Goal: Information Seeking & Learning: Find specific fact

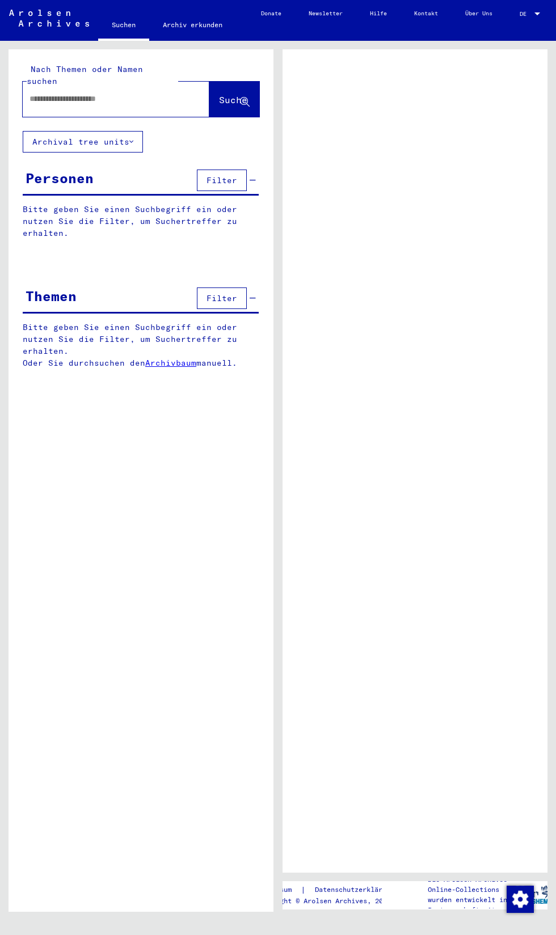
click at [63, 93] on input "text" at bounding box center [105, 99] width 153 height 12
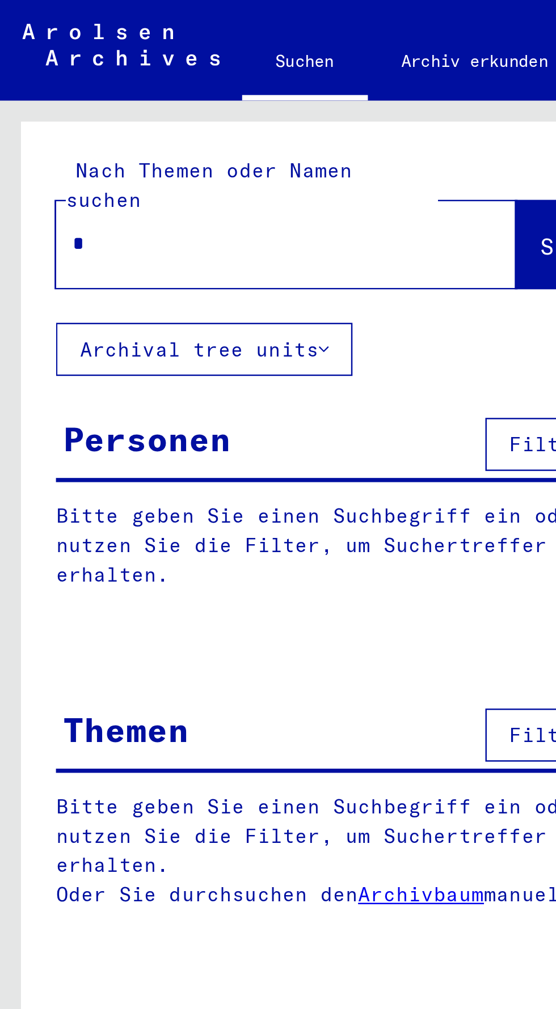
type input "**"
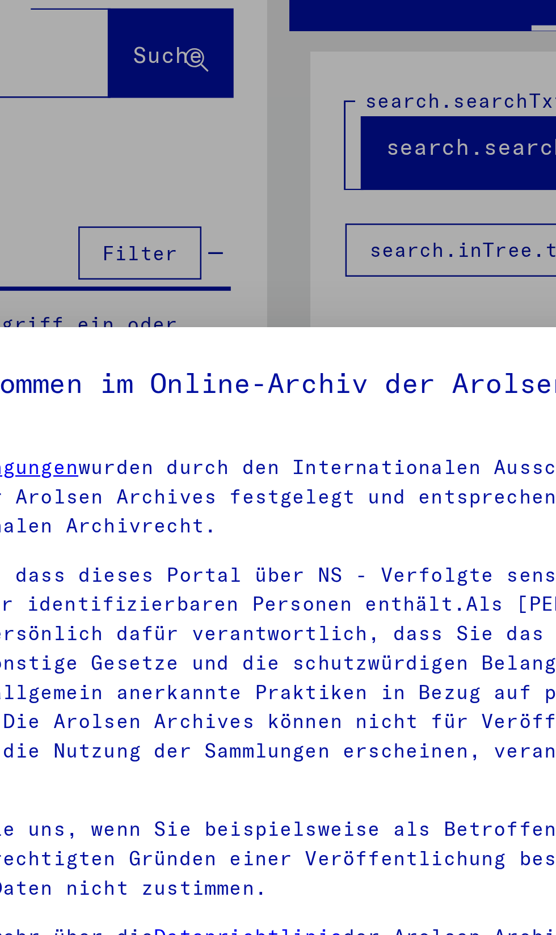
scroll to position [223, 0]
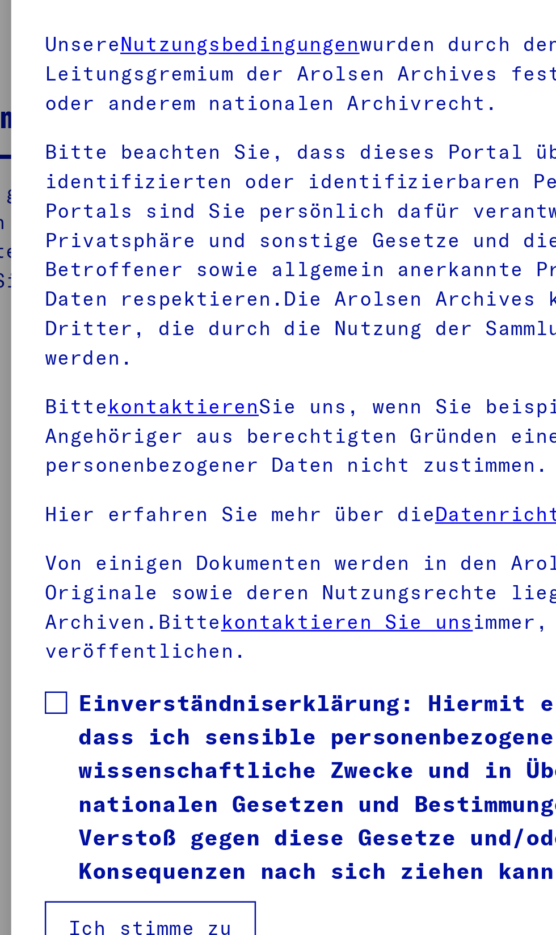
click at [74, 530] on span at bounding box center [73, 534] width 9 height 9
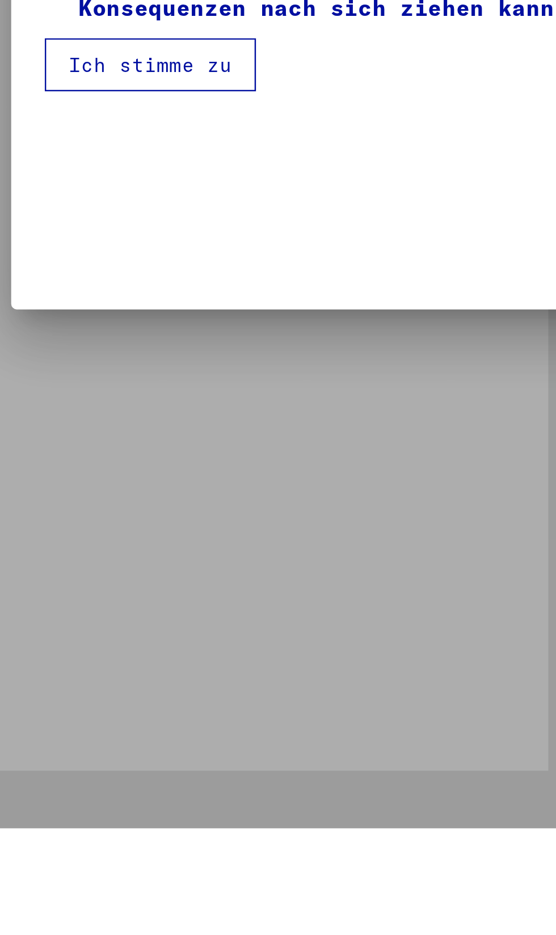
click at [86, 615] on mat-checkbox "Einverständniserklärung: Hiermit erkläre ich mich damit einverstanden, dass ich…" at bounding box center [277, 570] width 417 height 87
click at [95, 636] on button "Ich stimme zu" at bounding box center [112, 626] width 86 height 22
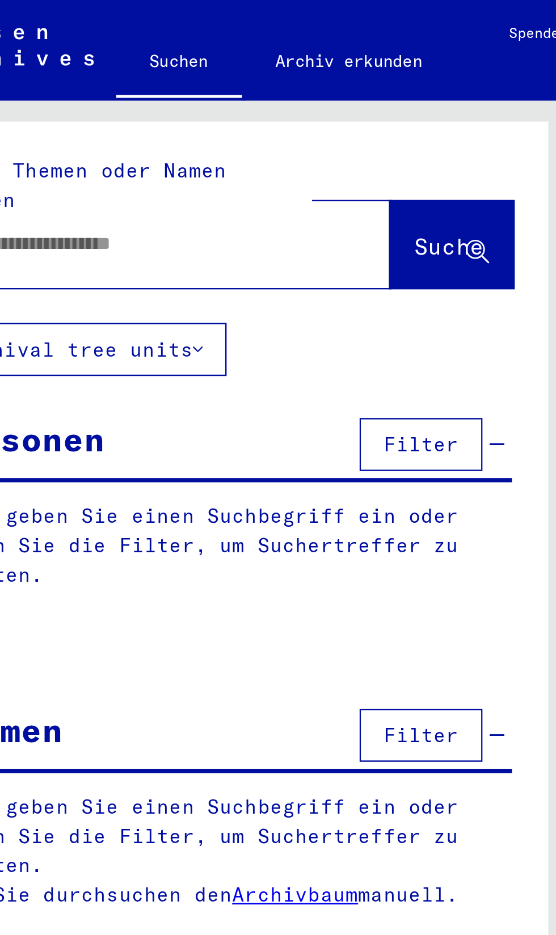
scroll to position [0, 0]
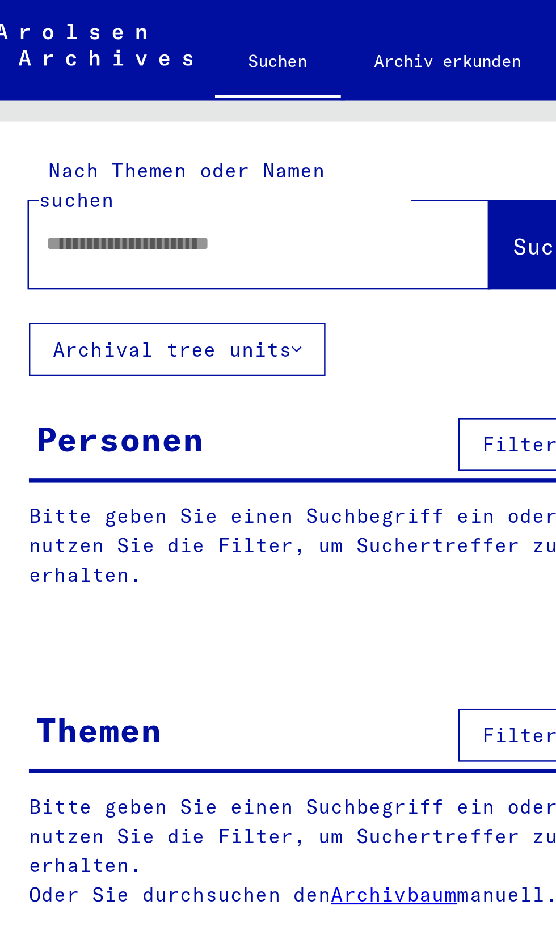
click at [52, 93] on input "text" at bounding box center [105, 99] width 153 height 12
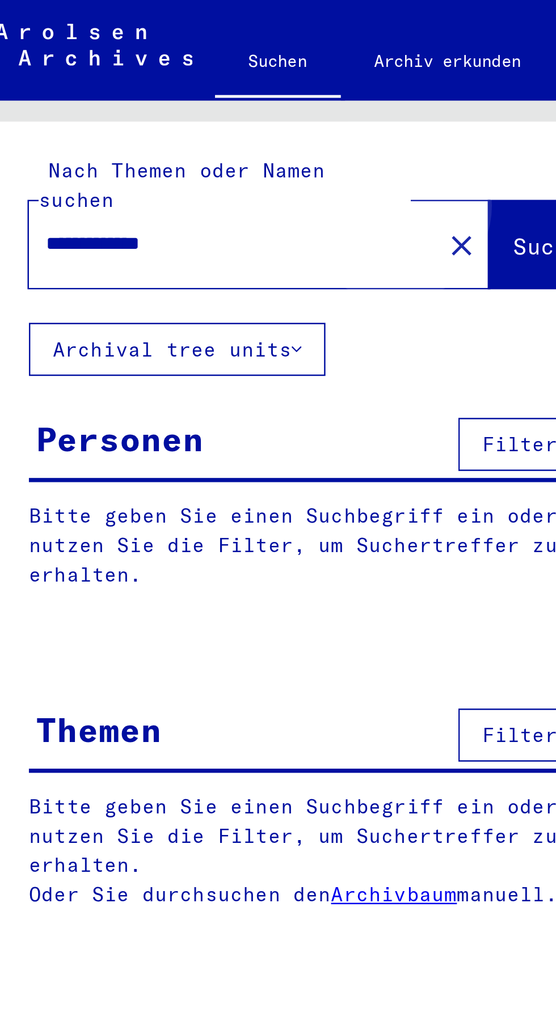
type input "**********"
click at [219, 94] on span "Suche" at bounding box center [233, 99] width 28 height 11
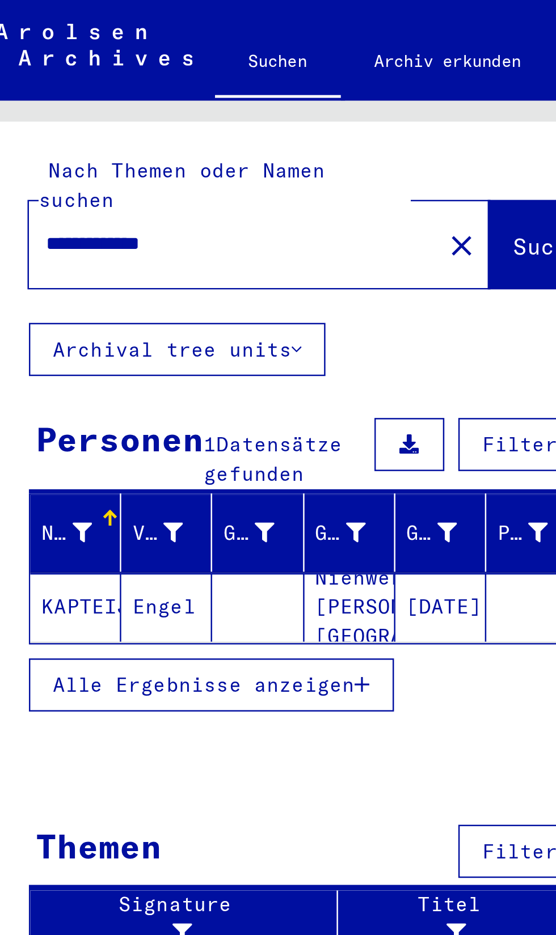
click at [38, 289] on button "Alle Ergebnisse anzeigen" at bounding box center [97, 278] width 148 height 22
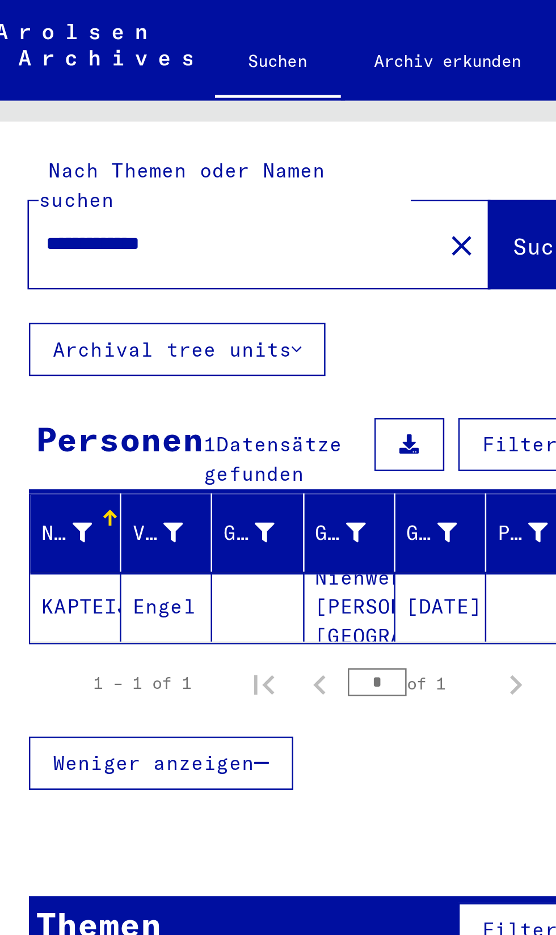
click at [161, 253] on mat-cell "Nienwerkerk [PERSON_NAME][GEOGRAPHIC_DATA]" at bounding box center [152, 246] width 37 height 28
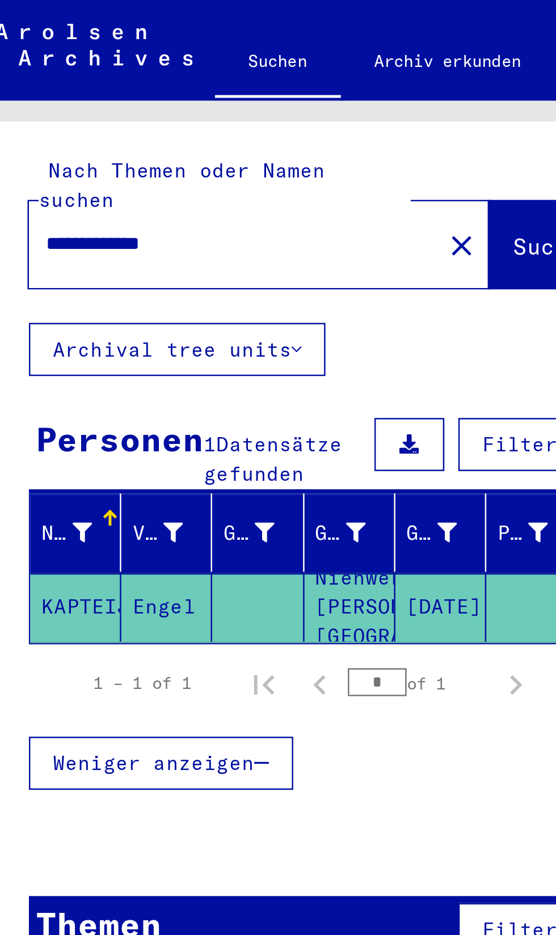
scroll to position [68, 1]
